Goal: Information Seeking & Learning: Learn about a topic

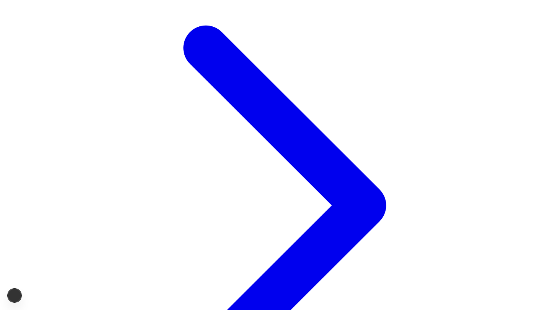
scroll to position [410, 0]
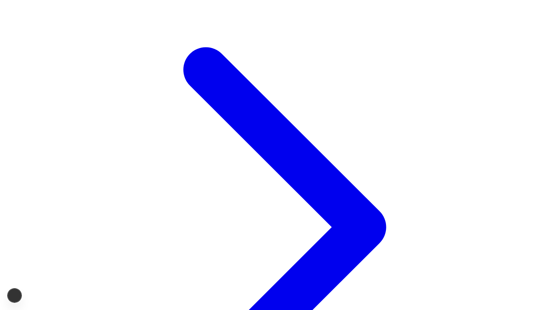
scroll to position [388, 0]
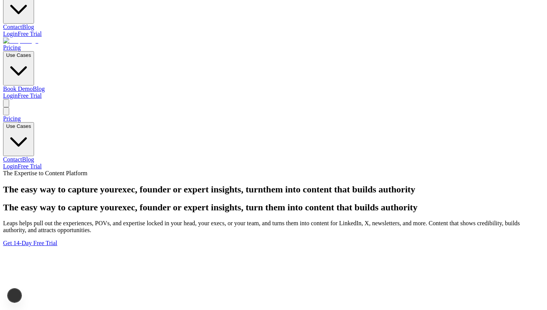
scroll to position [151, 0]
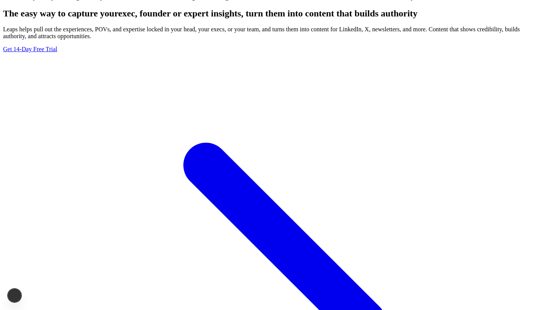
scroll to position [310, 0]
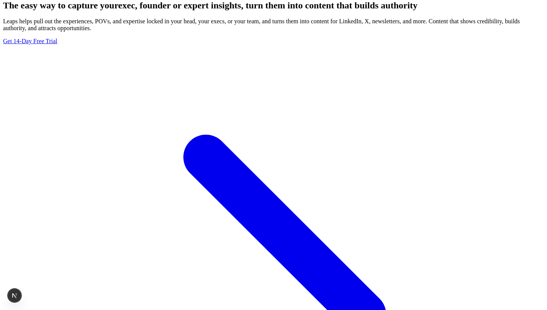
scroll to position [291, 0]
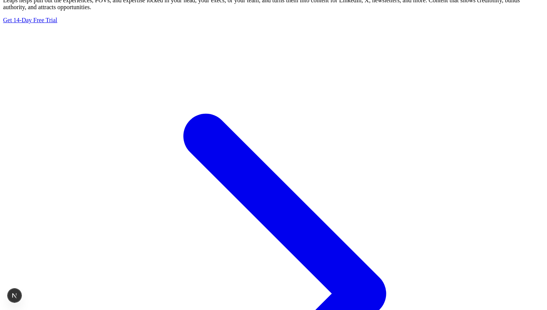
scroll to position [301, 0]
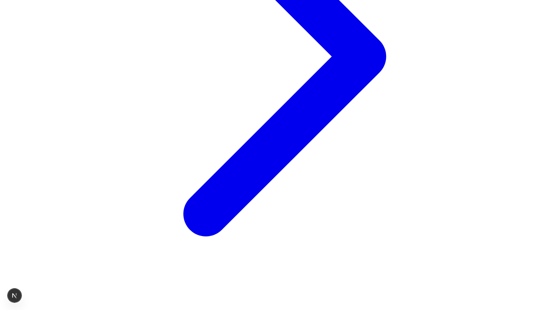
scroll to position [627, 0]
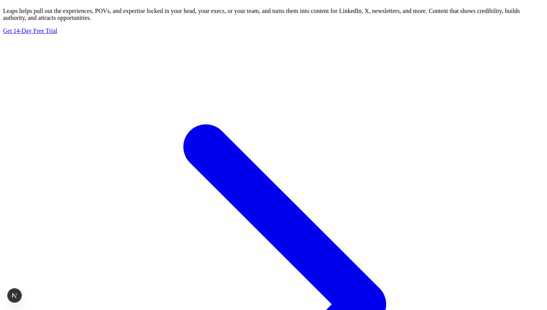
scroll to position [0, 0]
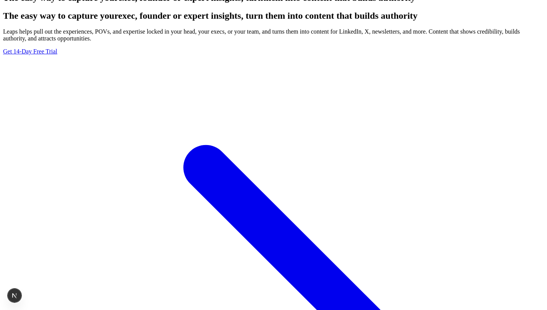
scroll to position [310, 0]
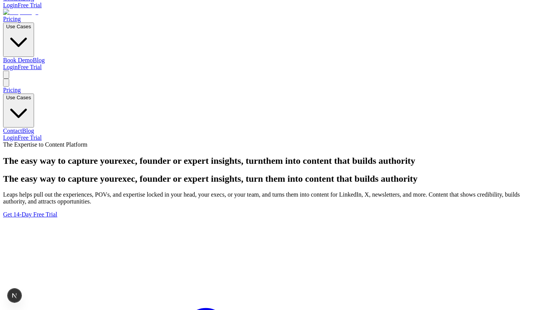
scroll to position [0, 0]
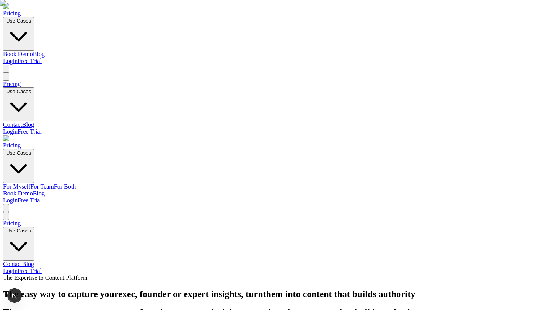
click at [31, 184] on link "For Myself" at bounding box center [17, 187] width 28 height 6
click at [54, 184] on link "For Team" at bounding box center [42, 187] width 23 height 6
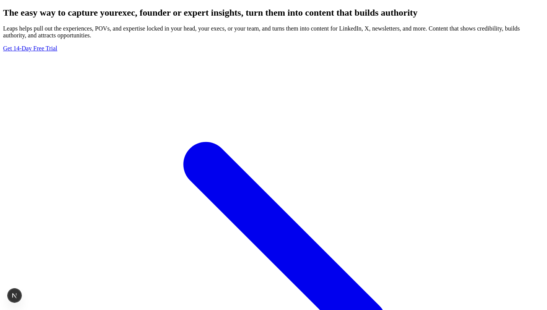
scroll to position [310, 0]
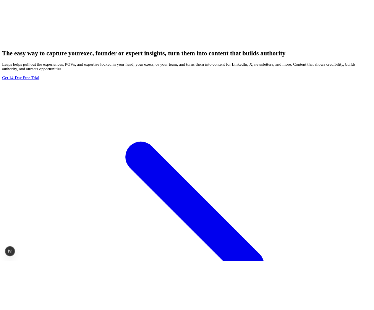
scroll to position [310, 0]
